Goal: Task Accomplishment & Management: Manage account settings

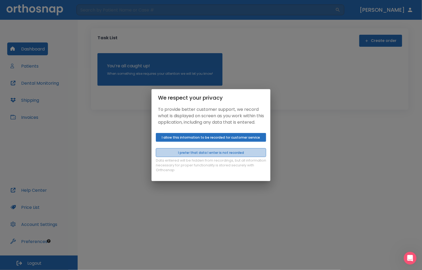
click at [232, 157] on button "I prefer that data I enter is not recorded" at bounding box center [211, 152] width 110 height 9
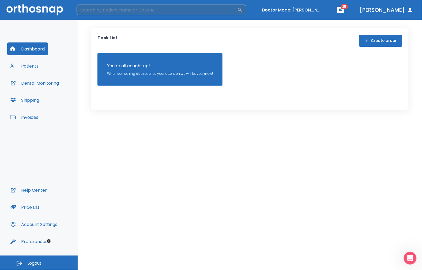
click at [122, 8] on input "search" at bounding box center [157, 10] width 161 height 11
type input "35706"
click at [124, 41] on div "Patients" at bounding box center [171, 46] width 180 height 15
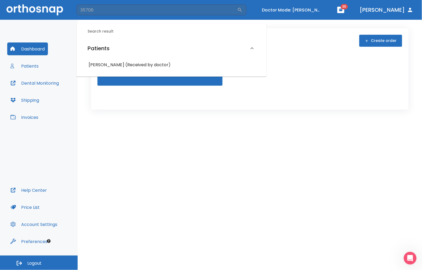
click at [109, 61] on h6 "kira Chan (Received by doctor)" at bounding box center [171, 64] width 165 height 7
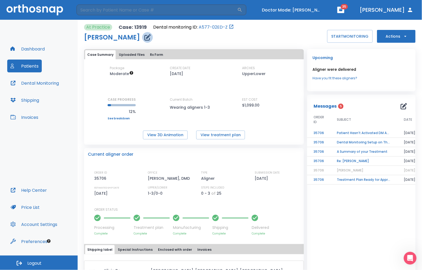
click at [144, 38] on icon "button" at bounding box center [147, 37] width 6 height 6
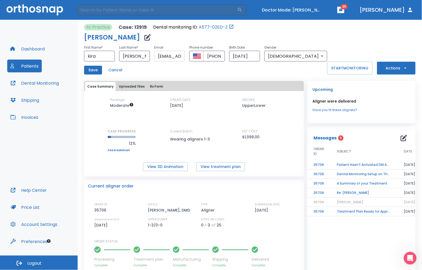
click at [181, 55] on input "bnovak1213@gmail.com" at bounding box center [169, 56] width 31 height 11
click at [185, 56] on input "bnovak1213@gmail.com" at bounding box center [169, 56] width 31 height 11
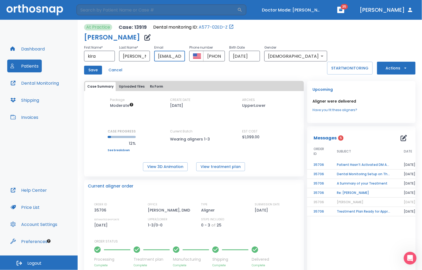
click at [185, 56] on input "bnovak1213@gmail.com" at bounding box center [169, 56] width 31 height 11
paste input "kirajchin"
type input "kirajchin@gmail.com"
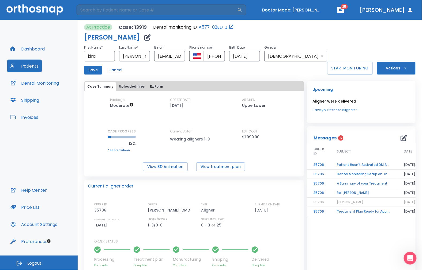
click at [167, 67] on div "Save Cancel" at bounding box center [205, 70] width 243 height 9
click at [93, 71] on button "Save" at bounding box center [93, 70] width 18 height 9
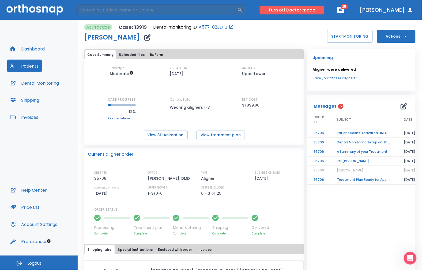
click at [298, 7] on header "​ Turn off Doctor mode 35 Dr. Suazo" at bounding box center [211, 10] width 422 height 20
click at [299, 9] on button "Turn off Doctor mode" at bounding box center [292, 10] width 64 height 9
